Goal: Information Seeking & Learning: Learn about a topic

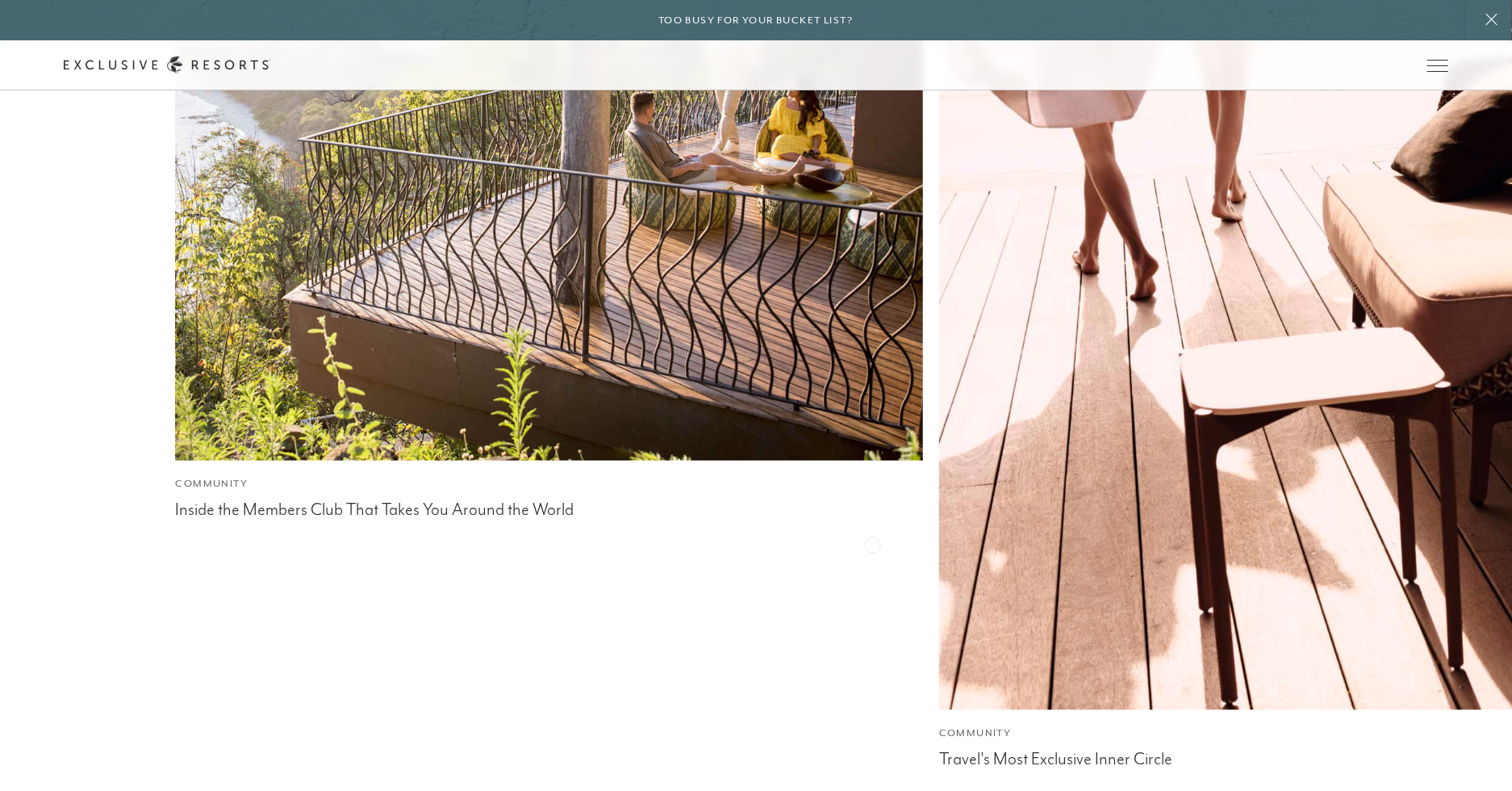
scroll to position [8270, 0]
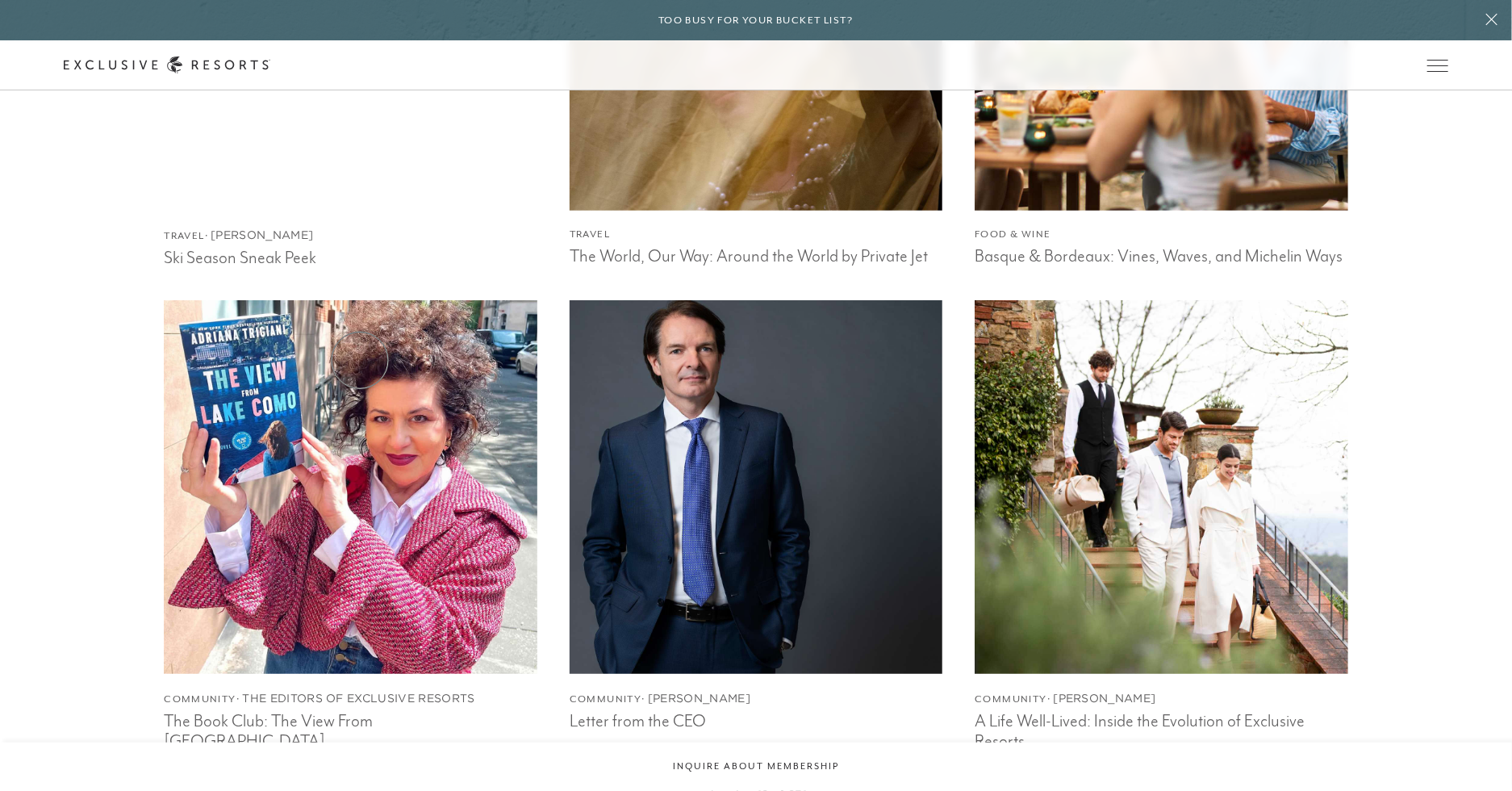
scroll to position [3925, 0]
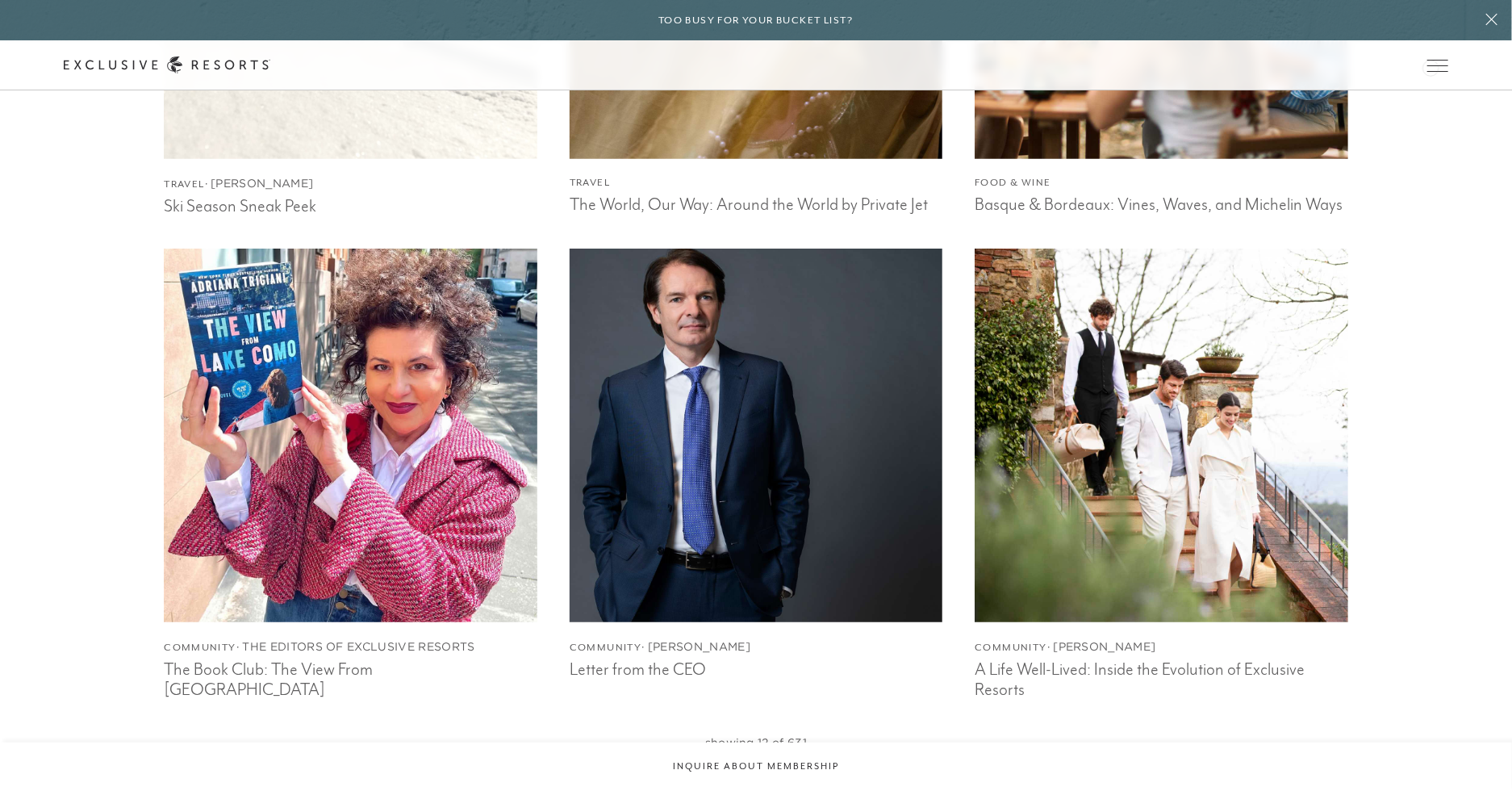
click at [0, 0] on div "Member Login" at bounding box center [0, 0] width 0 height 0
click at [0, 0] on link at bounding box center [0, 0] width 0 height 0
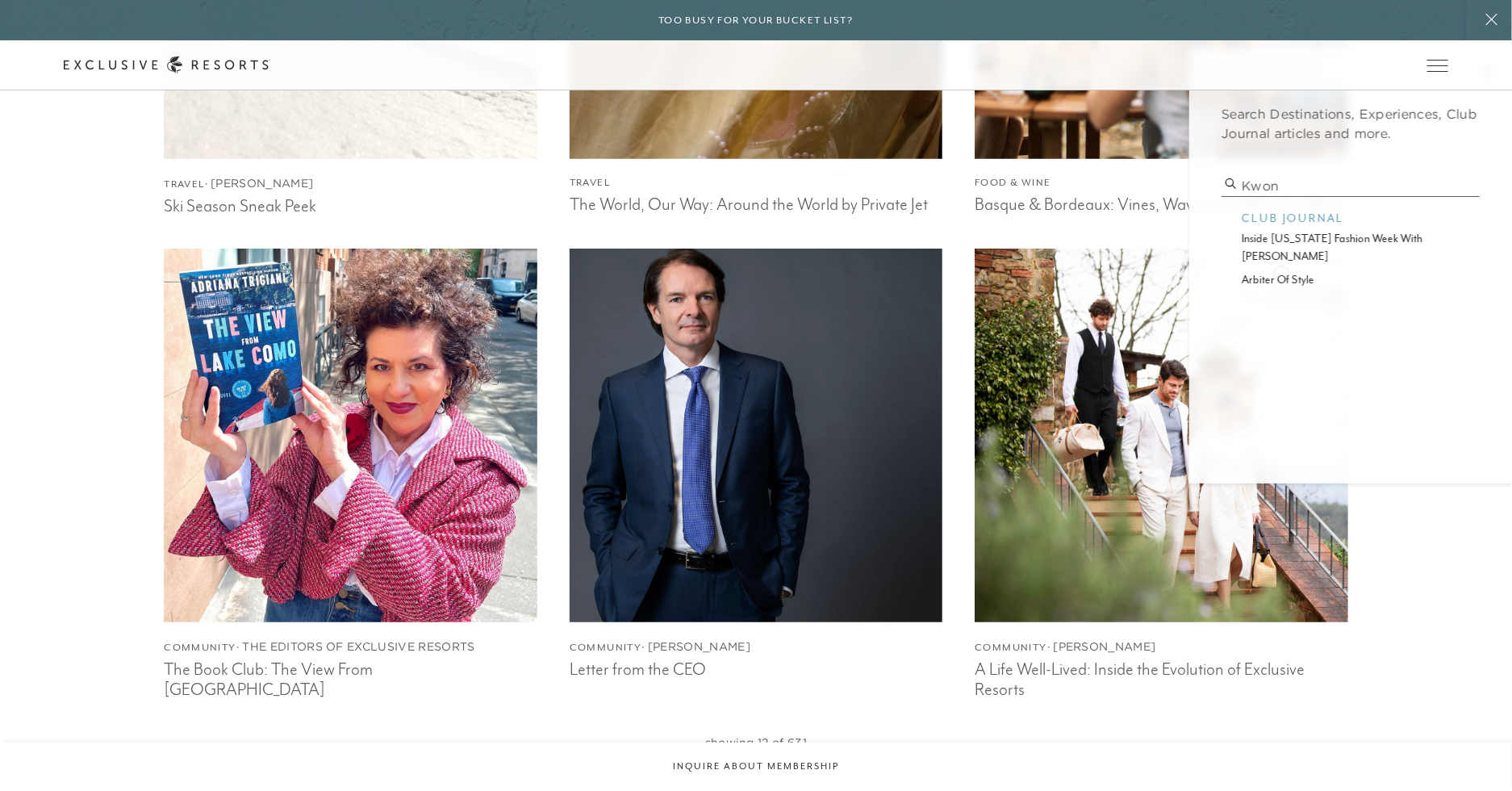
type input "kwon"
click at [1281, 272] on p "arbiter of style" at bounding box center [1350, 280] width 218 height 17
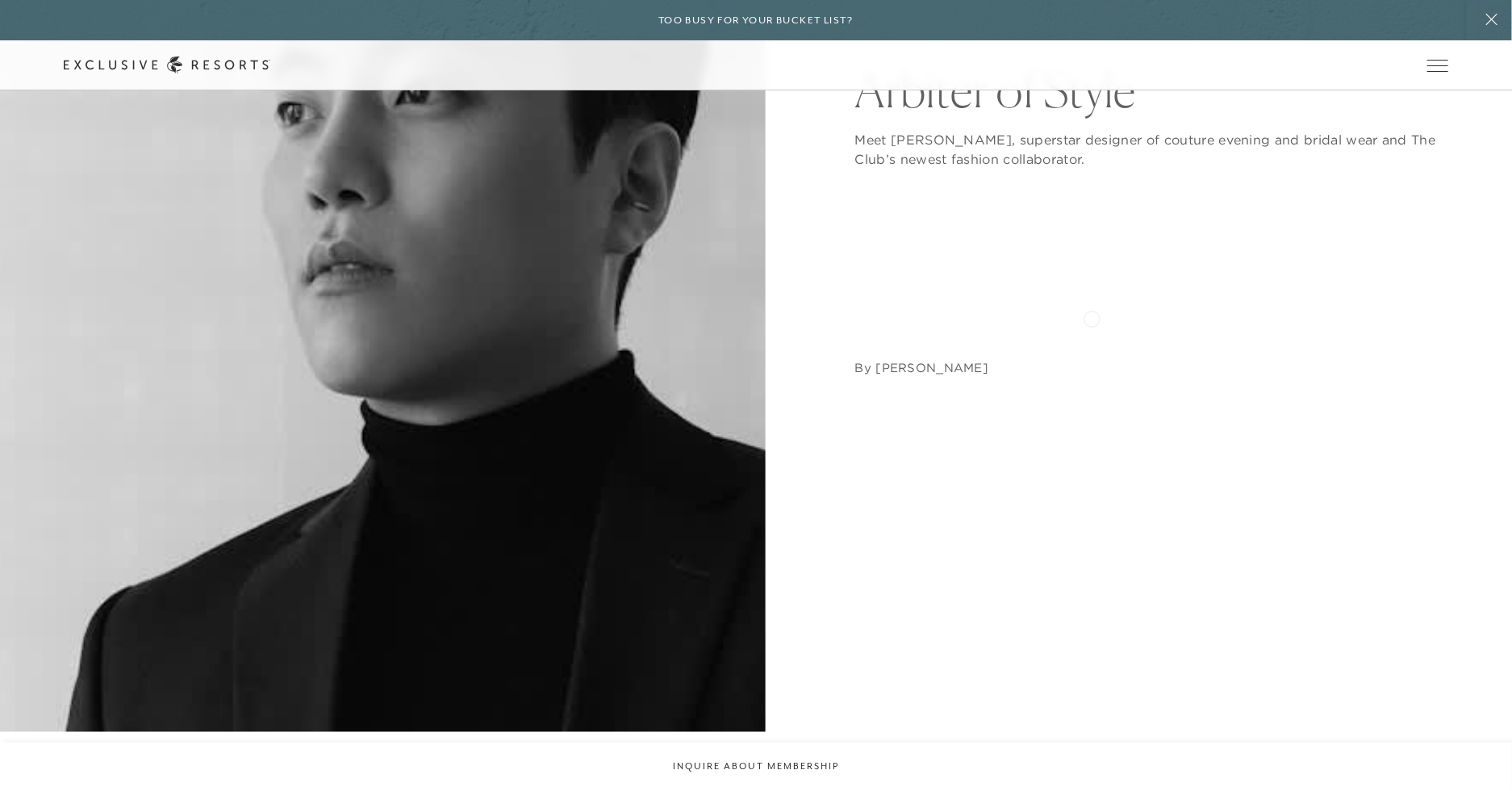
scroll to position [445, 0]
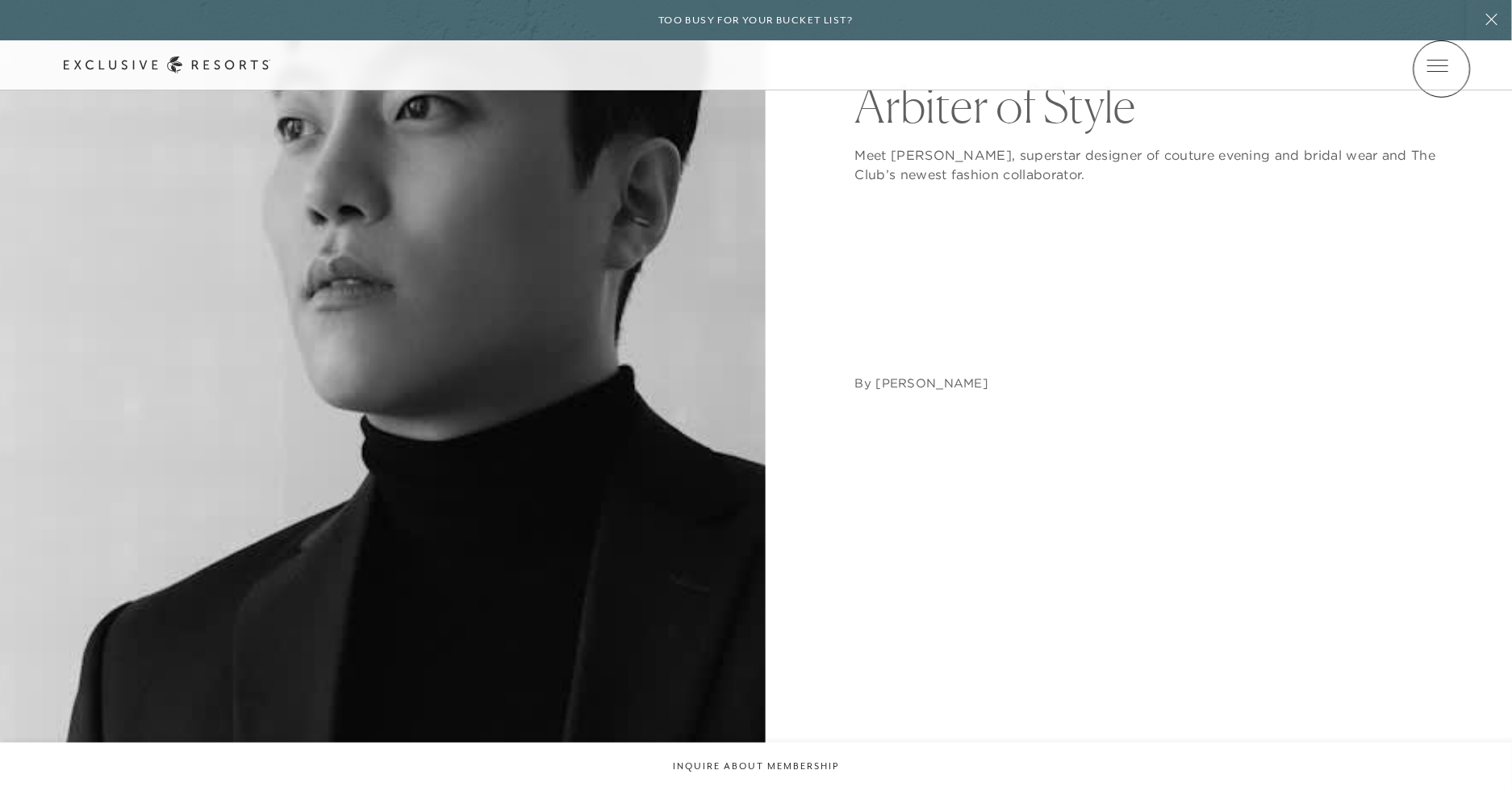
click at [0, 0] on icon at bounding box center [0, 0] width 0 height 0
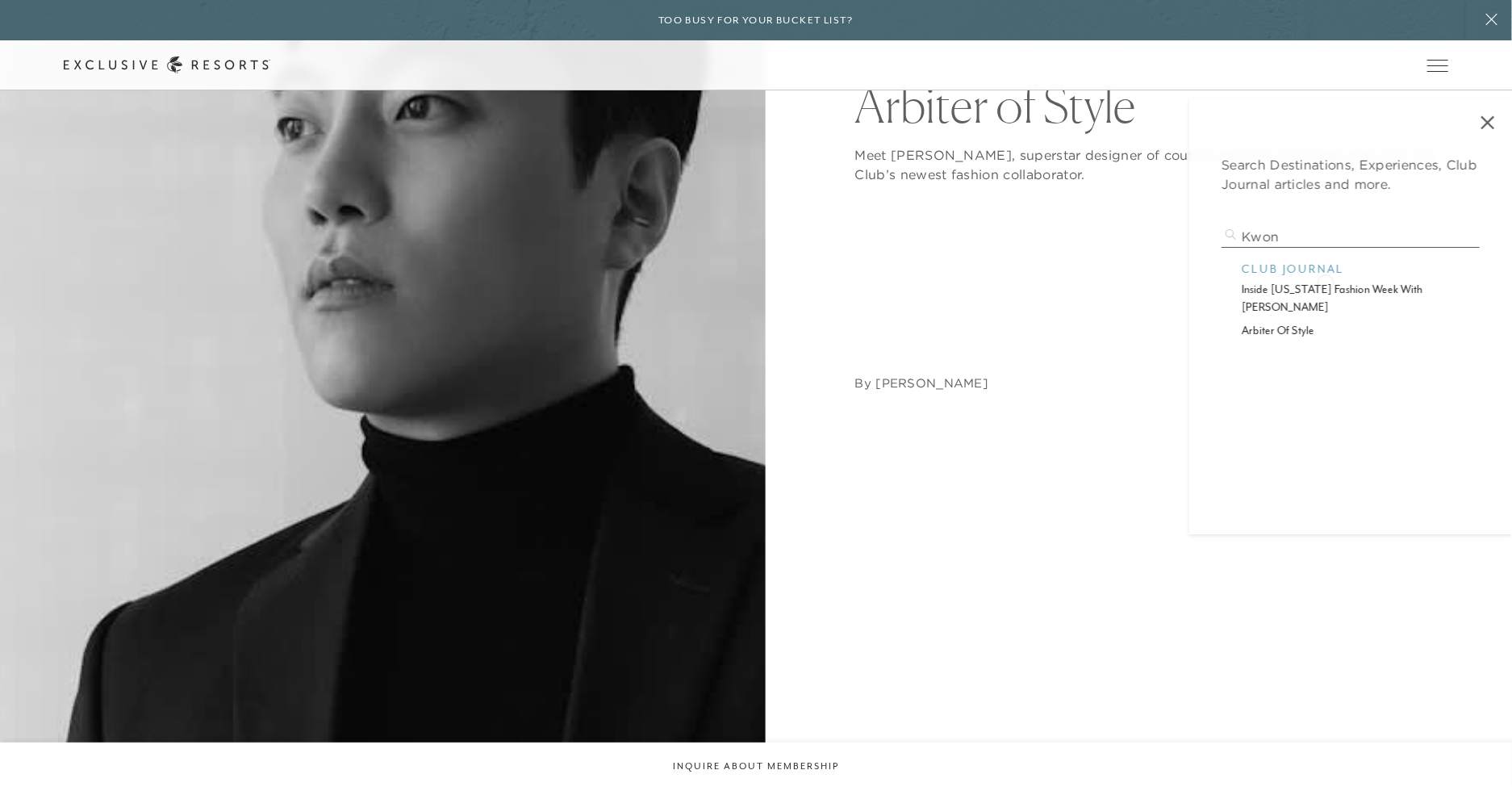
click at [1325, 281] on p "inside [US_STATE] fashion week with [PERSON_NAME]" at bounding box center [1350, 298] width 218 height 34
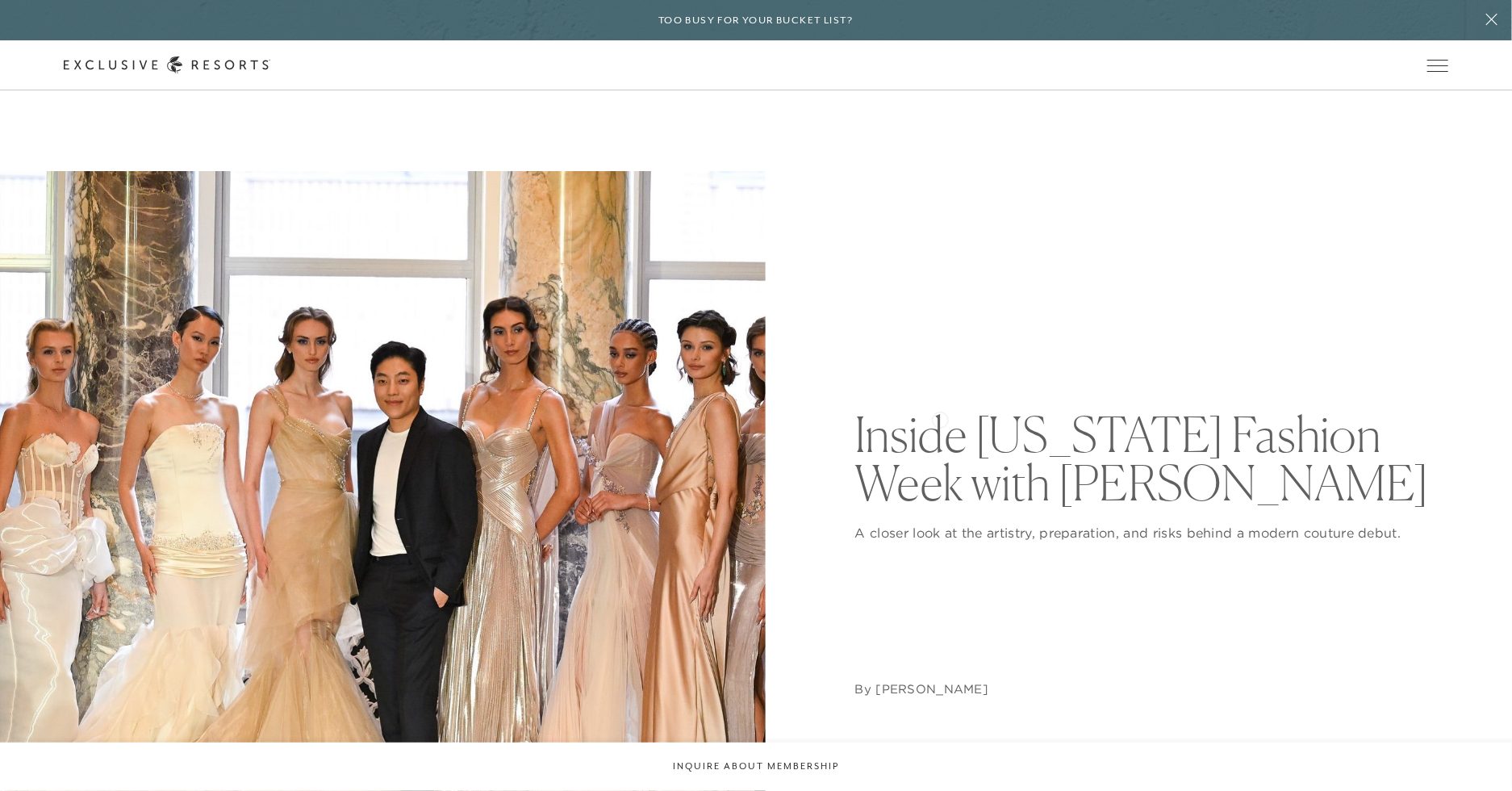
scroll to position [299, 0]
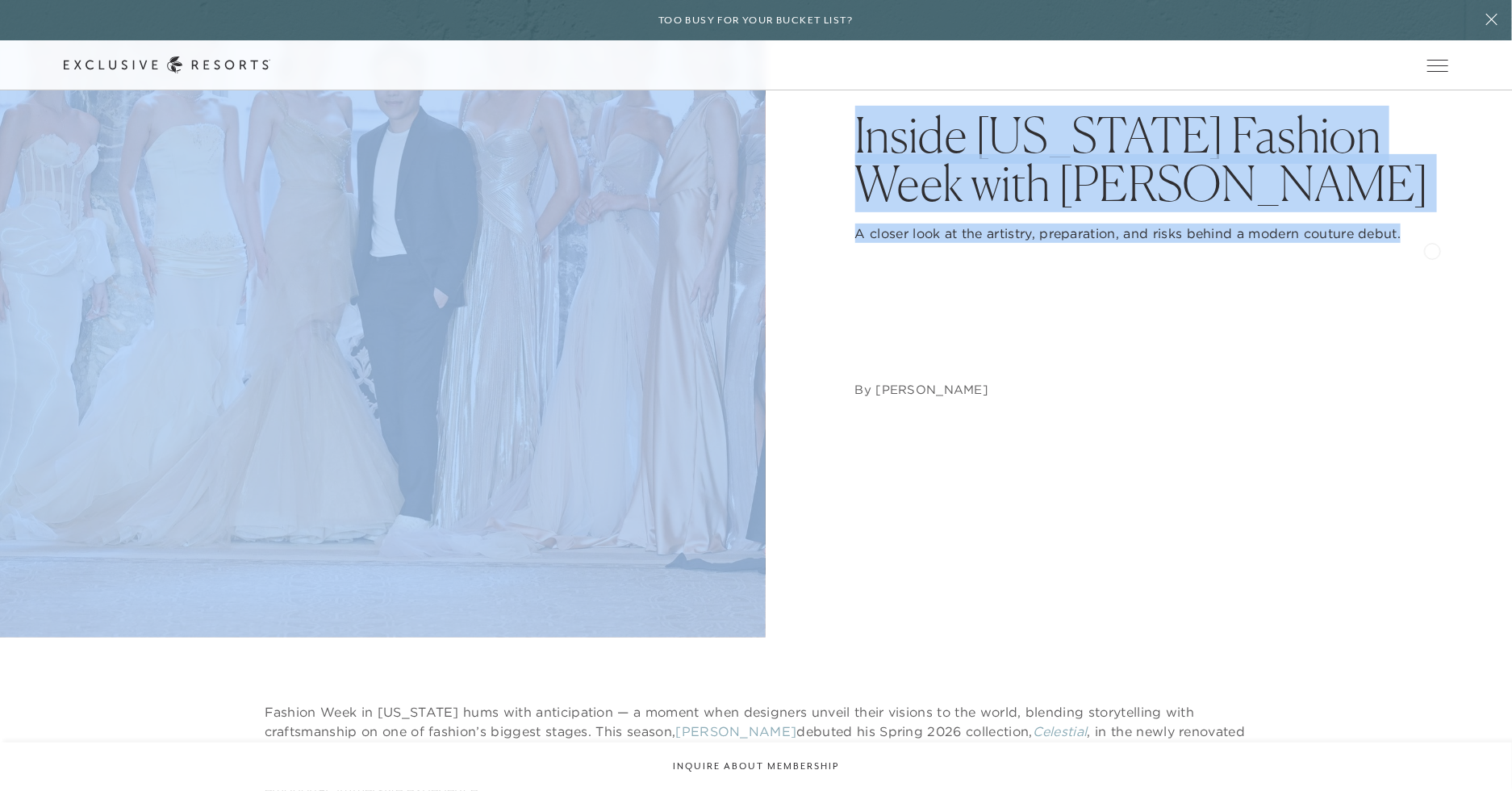
drag, startPoint x: 837, startPoint y: 123, endPoint x: 1431, endPoint y: 249, distance: 607.2
click at [1431, 249] on nav "By [PERSON_NAME]" at bounding box center [1152, 320] width 594 height 155
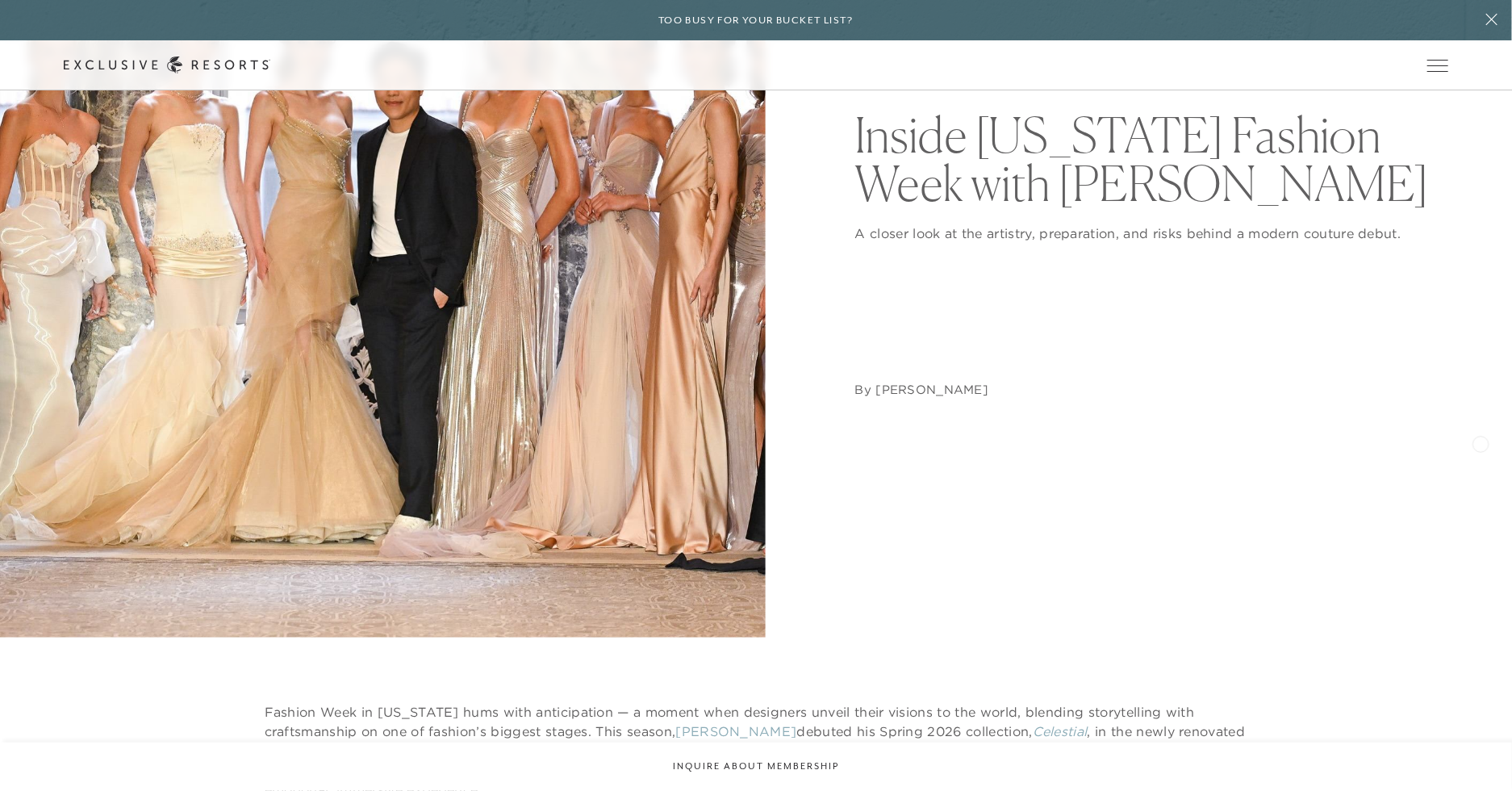
click at [1481, 441] on header "Inside [US_STATE] Fashion Week with [PERSON_NAME] A closer look at the artistry…" at bounding box center [756, 254] width 1512 height 766
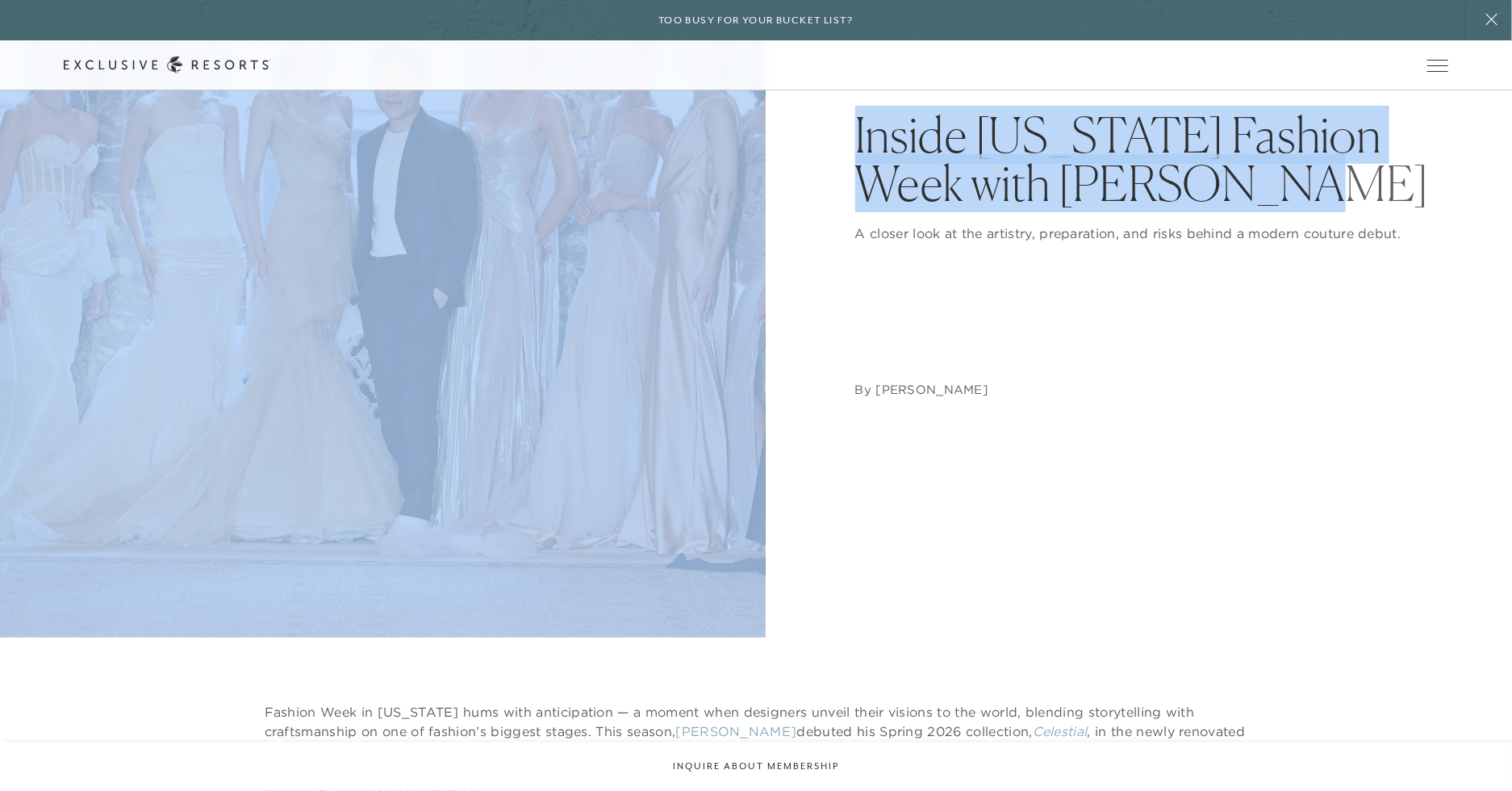
drag, startPoint x: 839, startPoint y: 132, endPoint x: 1224, endPoint y: 176, distance: 387.5
click at [1224, 176] on h1 "Inside [US_STATE] Fashion Week with [PERSON_NAME]" at bounding box center [1152, 159] width 594 height 97
drag, startPoint x: 1224, startPoint y: 176, endPoint x: 857, endPoint y: 135, distance: 369.3
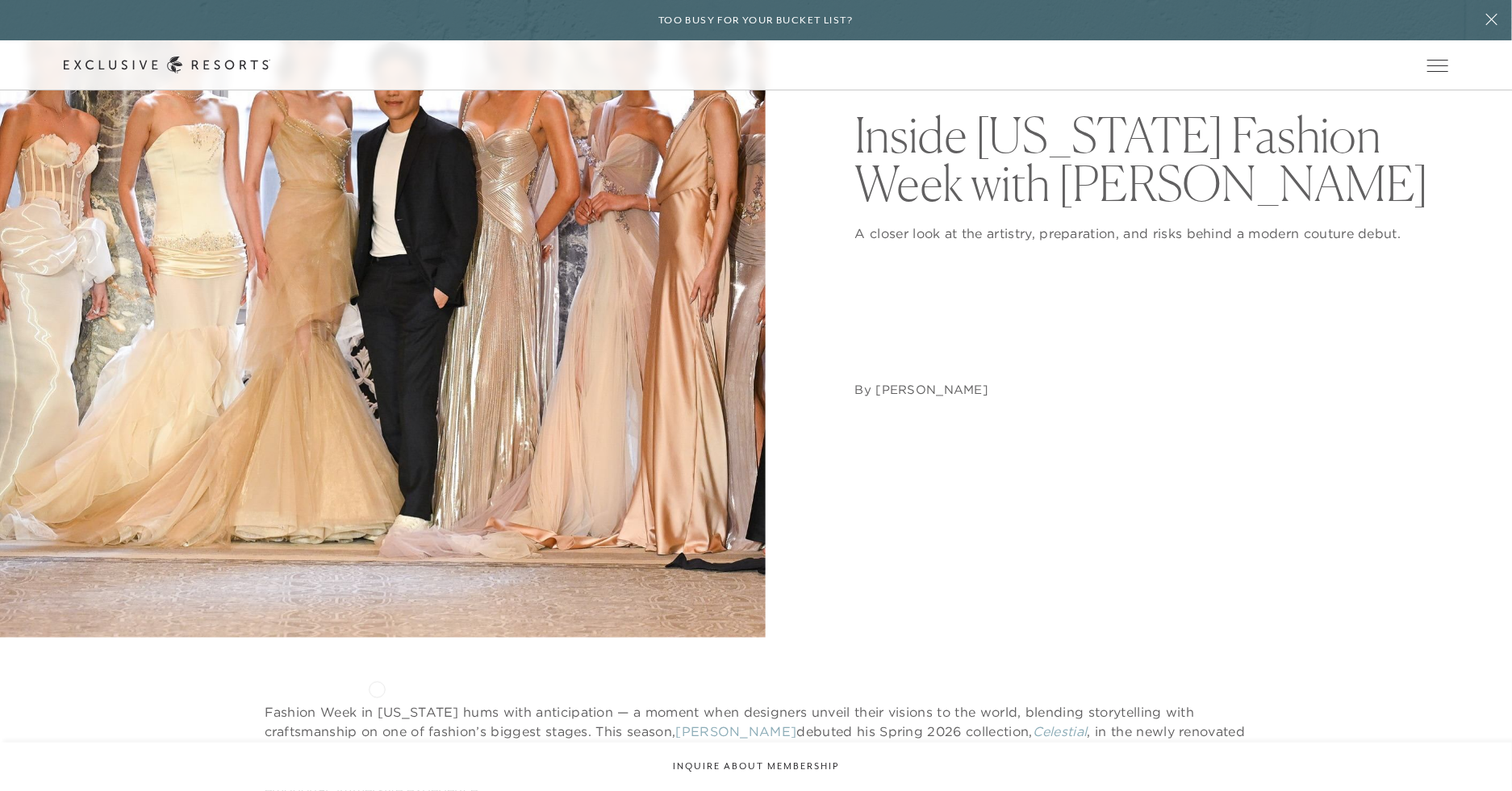
click at [376, 688] on div "Fashion Week in [US_STATE] hums with anticipation — a moment when designers unv…" at bounding box center [756, 799] width 1512 height 323
